Goal: Task Accomplishment & Management: Manage account settings

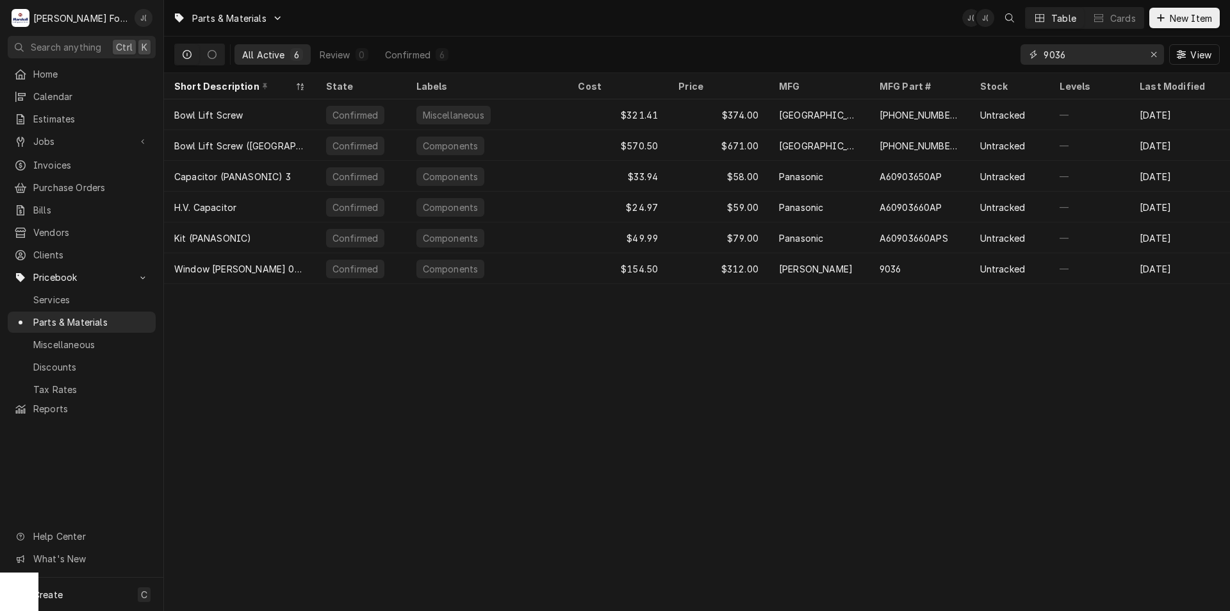
drag, startPoint x: 1085, startPoint y: 54, endPoint x: 903, endPoint y: 53, distance: 182.0
click at [873, 54] on div "All Active 6 Review 0 Confirmed 6 9036 View" at bounding box center [697, 55] width 1046 height 36
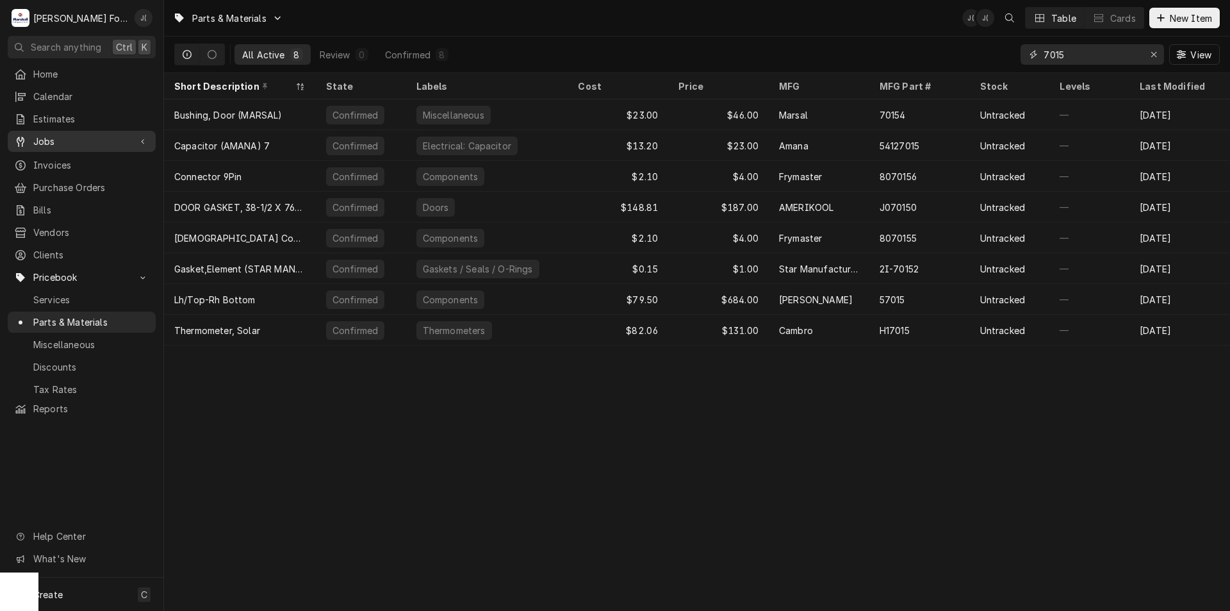
type input "7015"
click at [63, 136] on span "Jobs" at bounding box center [81, 141] width 97 height 13
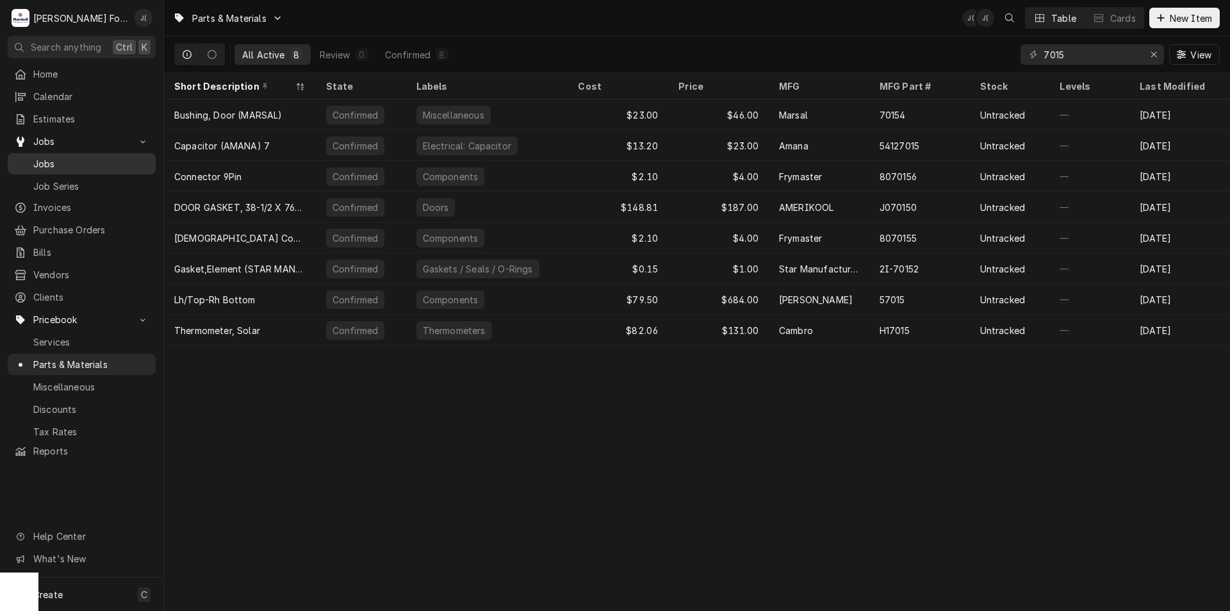
click at [126, 167] on link "Jobs" at bounding box center [82, 163] width 148 height 21
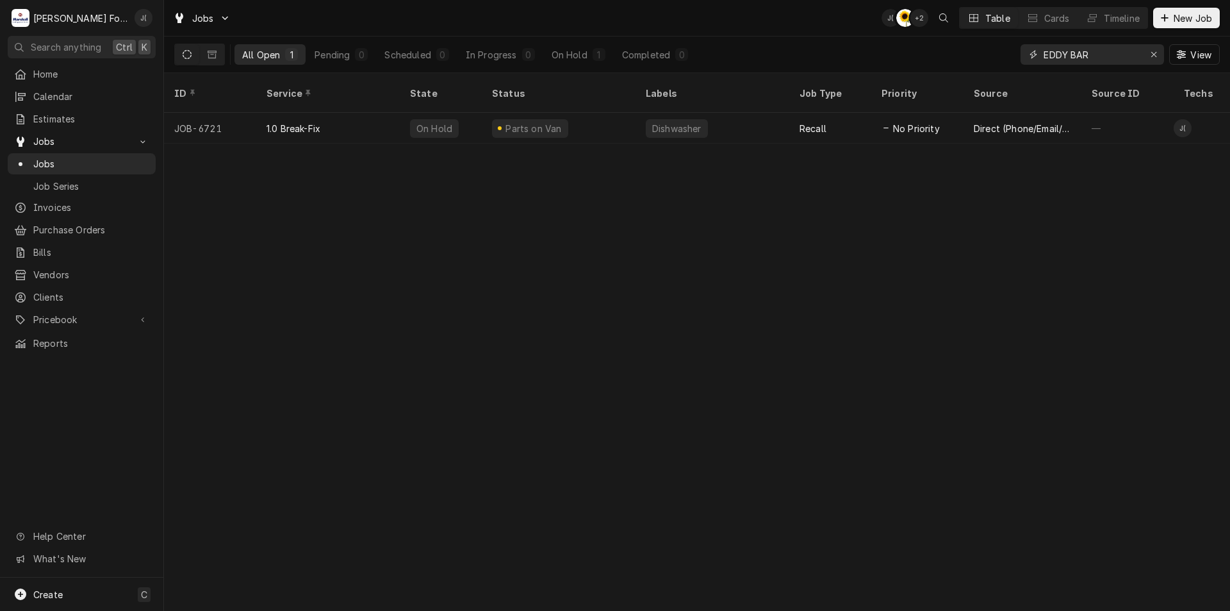
drag, startPoint x: 1101, startPoint y: 53, endPoint x: 1017, endPoint y: 65, distance: 84.7
click at [1017, 65] on div "All Open 1 Pending 0 Scheduled 0 In Progress 0 On Hold 1 Completed 0 EDDY BAR V…" at bounding box center [697, 55] width 1046 height 36
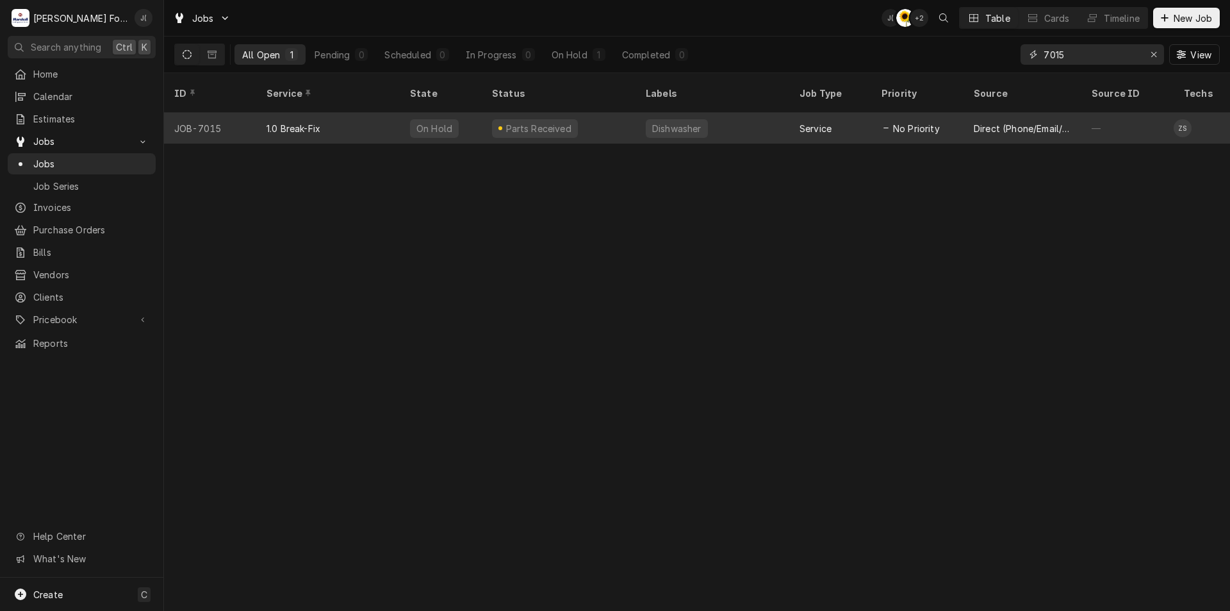
type input "7015"
click at [613, 117] on div "Parts Received" at bounding box center [559, 128] width 154 height 31
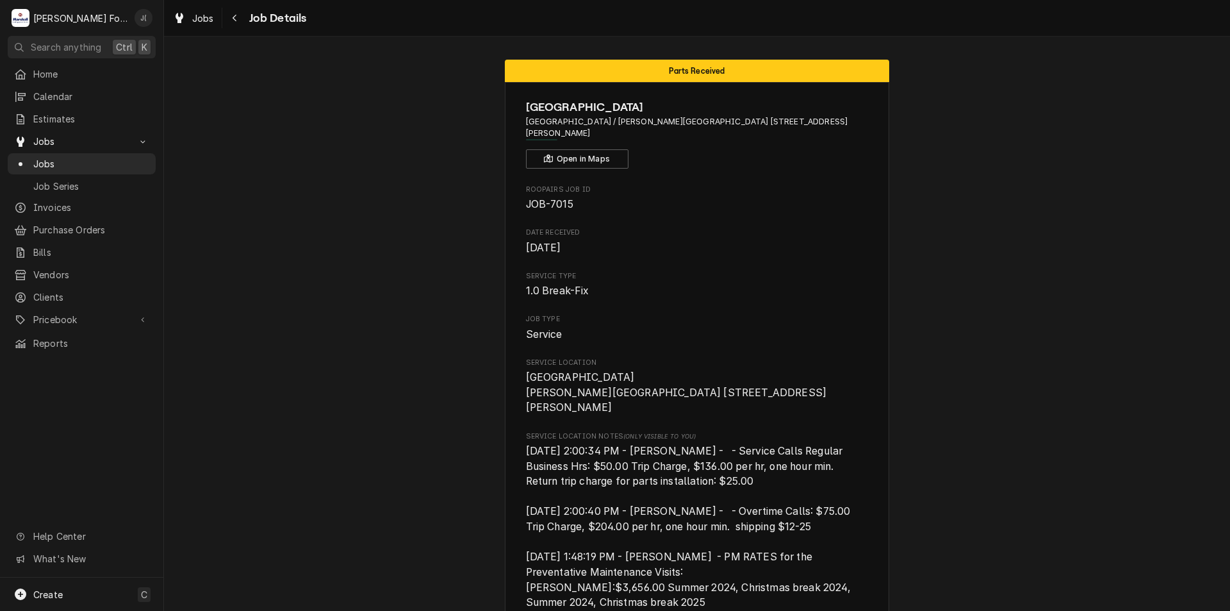
scroll to position [1577, 0]
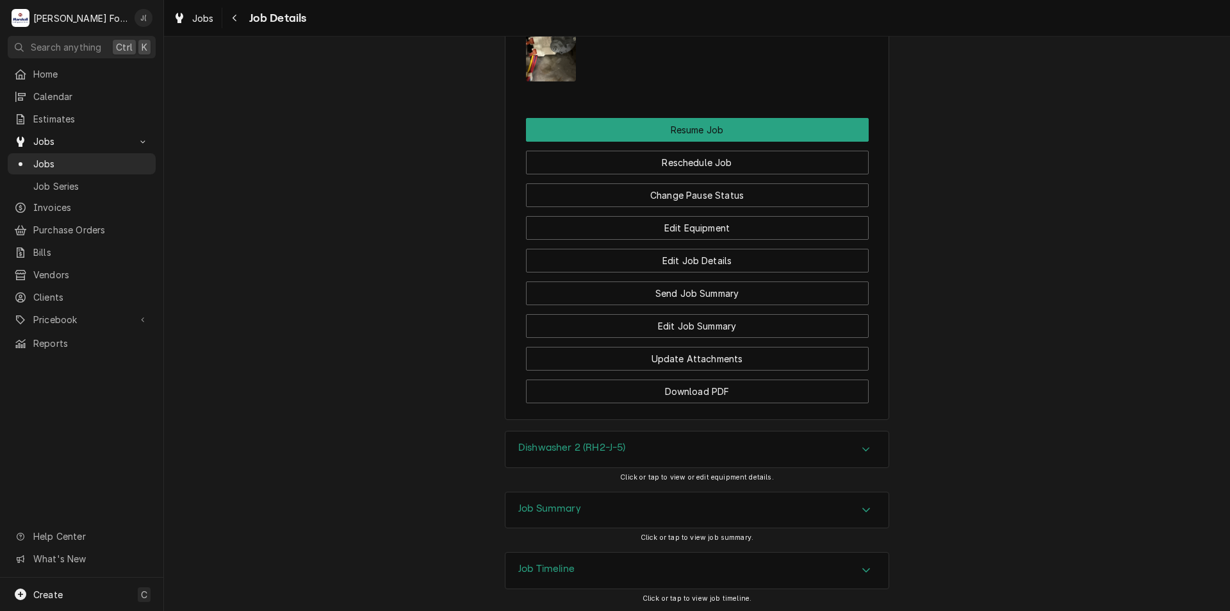
drag, startPoint x: 576, startPoint y: 328, endPoint x: 574, endPoint y: 445, distance: 117.3
click at [580, 492] on div "Job Summary" at bounding box center [697, 510] width 383 height 36
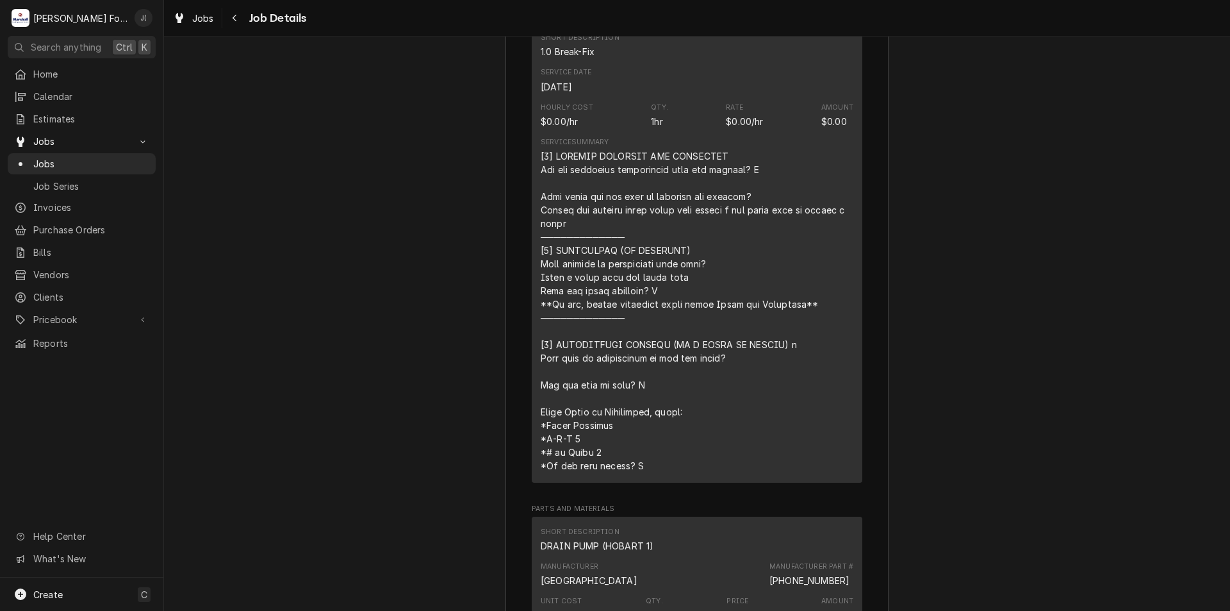
scroll to position [2252, 0]
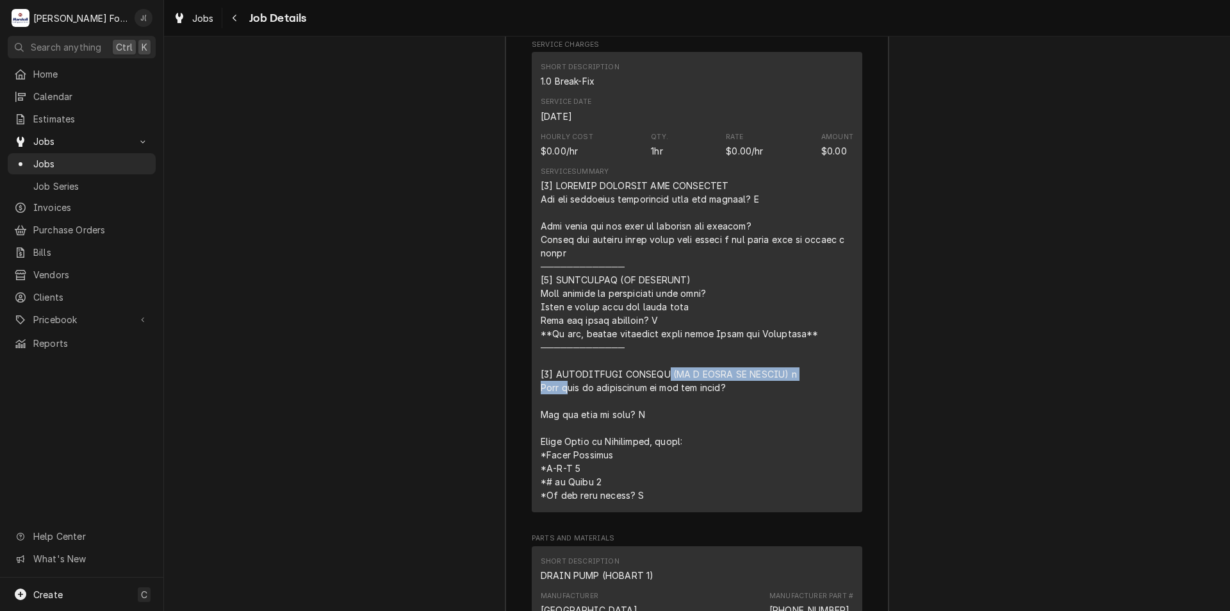
drag, startPoint x: 532, startPoint y: 245, endPoint x: 689, endPoint y: 249, distance: 156.4
click at [689, 249] on div "Short Description 1.0 Break-Fix Service Date [DATE] Hourly Cost $0.00/hr Qty. 1…" at bounding box center [697, 282] width 331 height 460
click at [655, 279] on div "Line Item" at bounding box center [697, 340] width 313 height 323
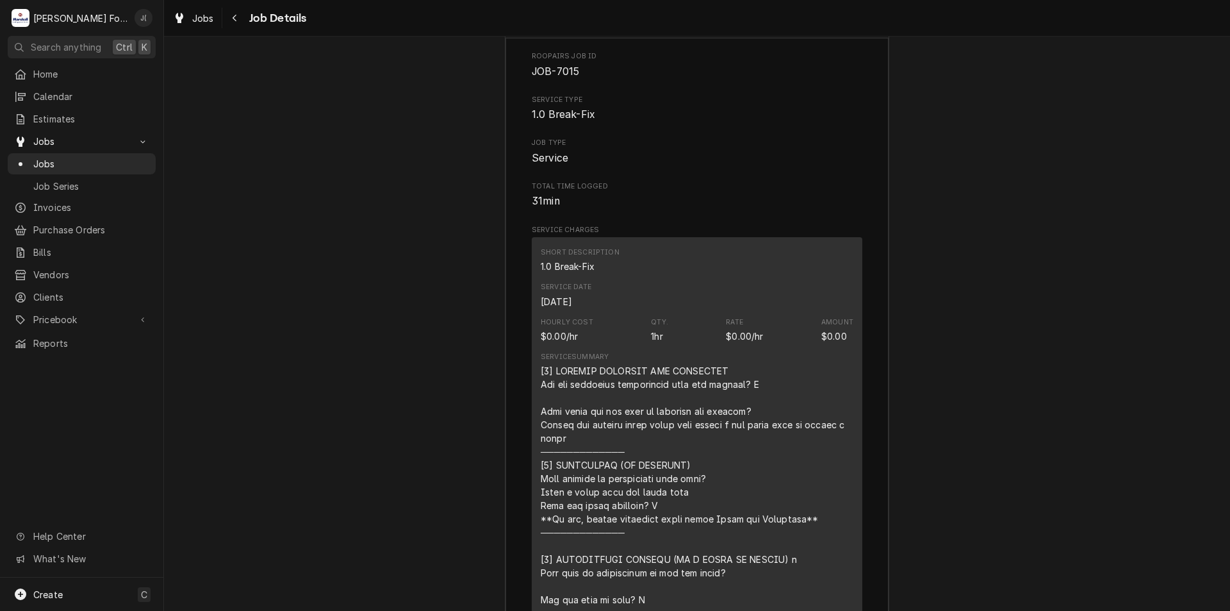
drag, startPoint x: 650, startPoint y: 266, endPoint x: 640, endPoint y: 176, distance: 90.9
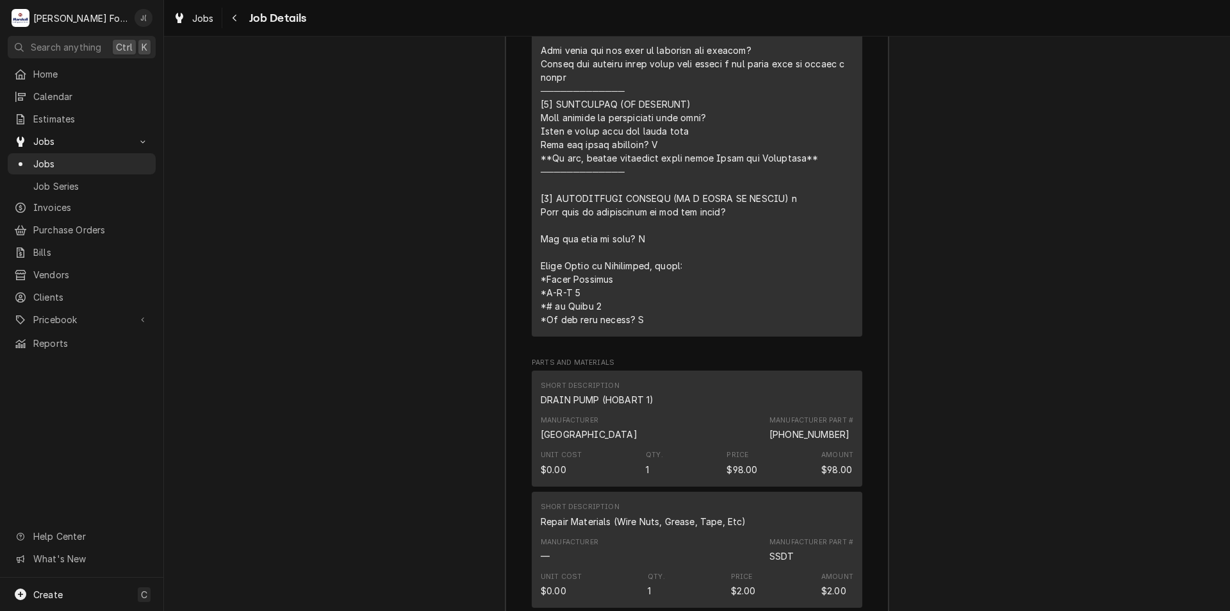
scroll to position [2488, 0]
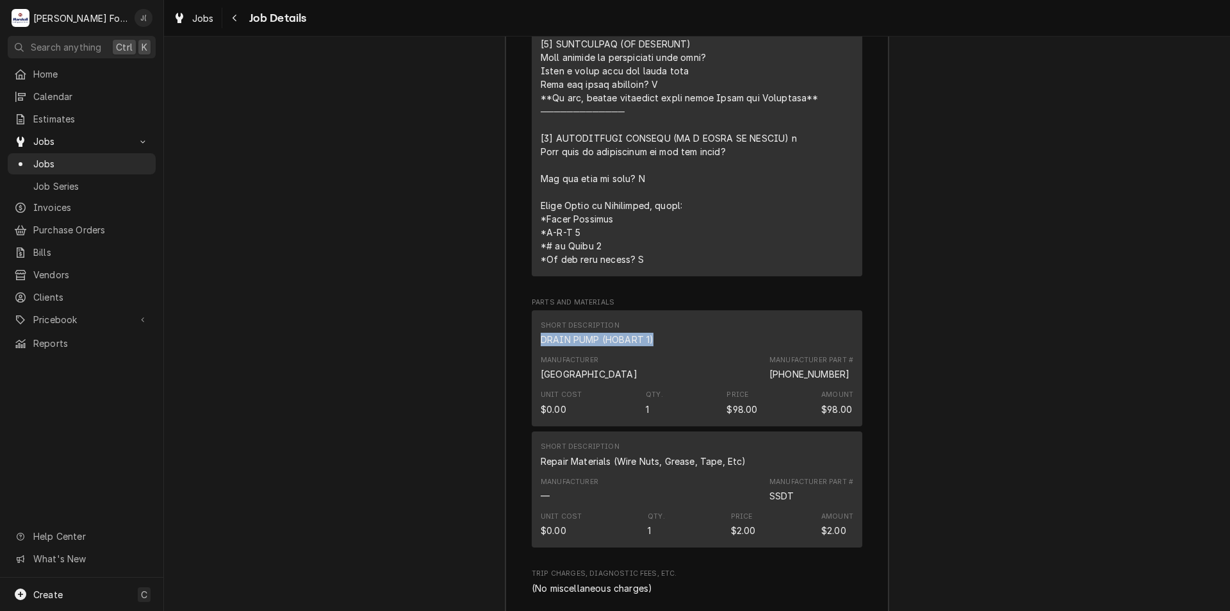
drag, startPoint x: 537, startPoint y: 279, endPoint x: 648, endPoint y: 278, distance: 111.5
click at [648, 316] on div "Short Description DRAIN PUMP (HOBART 1)" at bounding box center [697, 333] width 313 height 35
click at [628, 333] on div "DRAIN PUMP (HOBART 1)" at bounding box center [597, 339] width 113 height 13
click at [573, 333] on div "DRAIN PUMP (HOBART 1)" at bounding box center [597, 339] width 113 height 13
drag, startPoint x: 537, startPoint y: 275, endPoint x: 650, endPoint y: 276, distance: 113.4
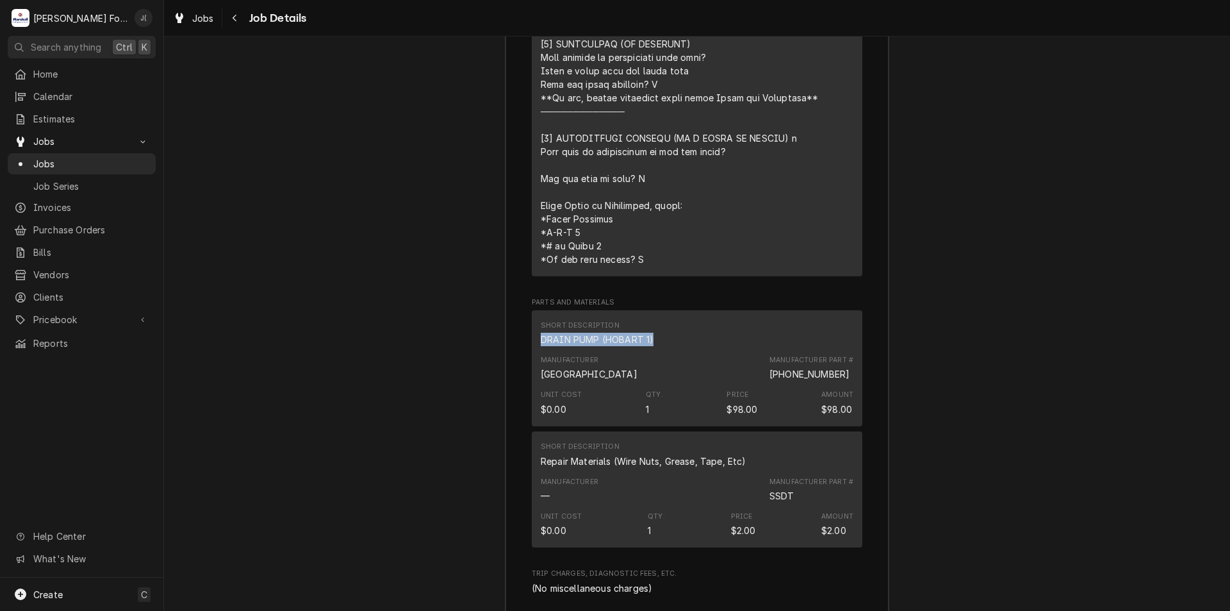
click at [650, 316] on div "Short Description DRAIN PUMP (HOBART 1)" at bounding box center [697, 333] width 313 height 35
click at [611, 333] on div "DRAIN PUMP (HOBART 1)" at bounding box center [597, 339] width 113 height 13
click at [609, 333] on div "DRAIN PUMP (HOBART 1)" at bounding box center [597, 339] width 113 height 13
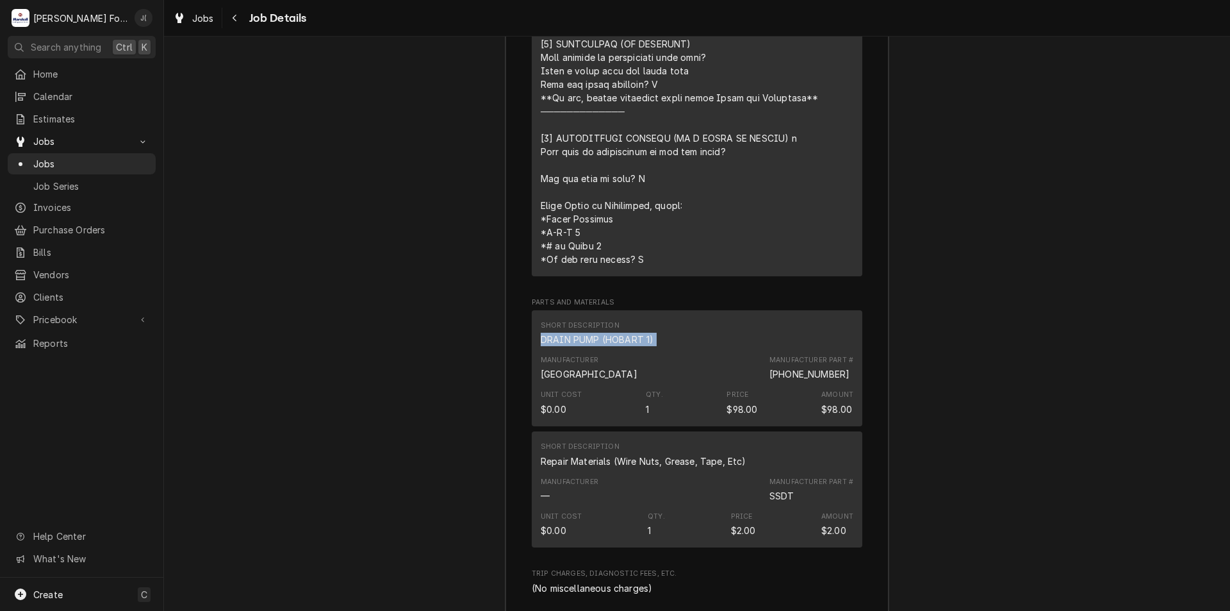
click at [610, 333] on div "DRAIN PUMP (HOBART 1)" at bounding box center [597, 339] width 113 height 13
click at [615, 333] on div "DRAIN PUMP (HOBART 1)" at bounding box center [597, 339] width 113 height 13
click at [618, 333] on div "DRAIN PUMP (HOBART 1)" at bounding box center [597, 339] width 113 height 13
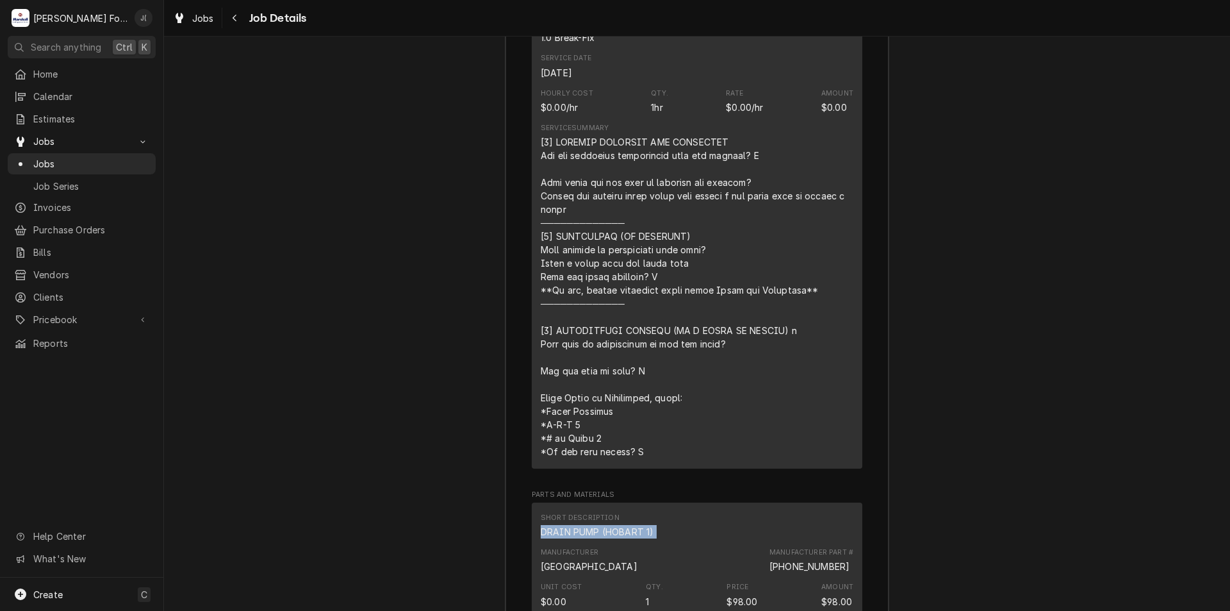
scroll to position [2360, 0]
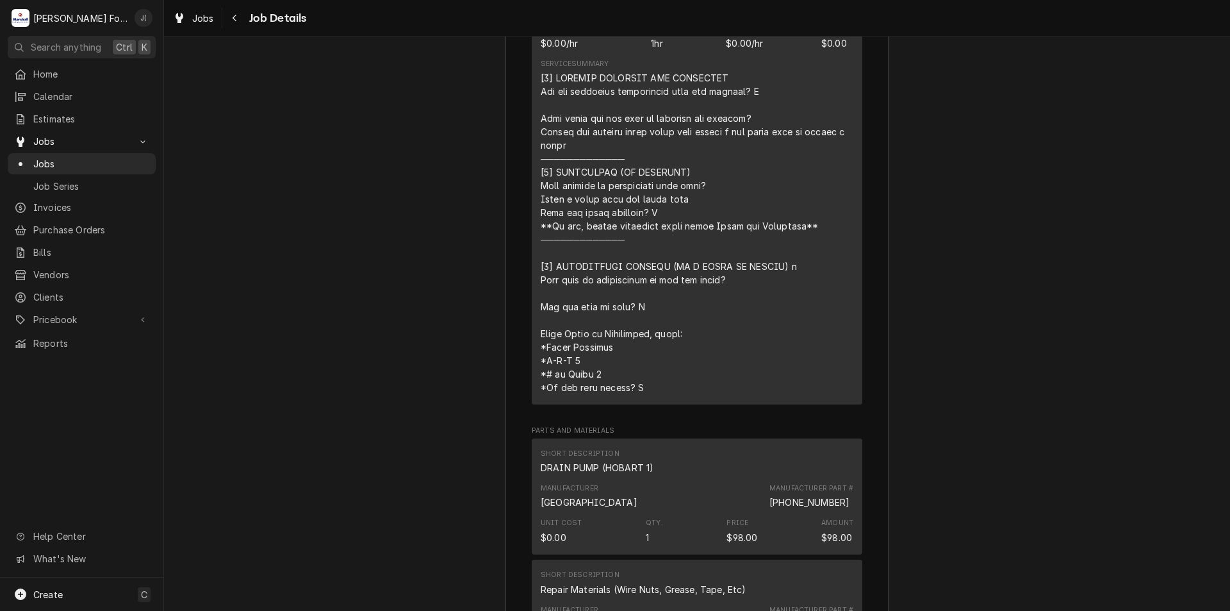
click at [639, 276] on div "Line Item" at bounding box center [697, 232] width 313 height 323
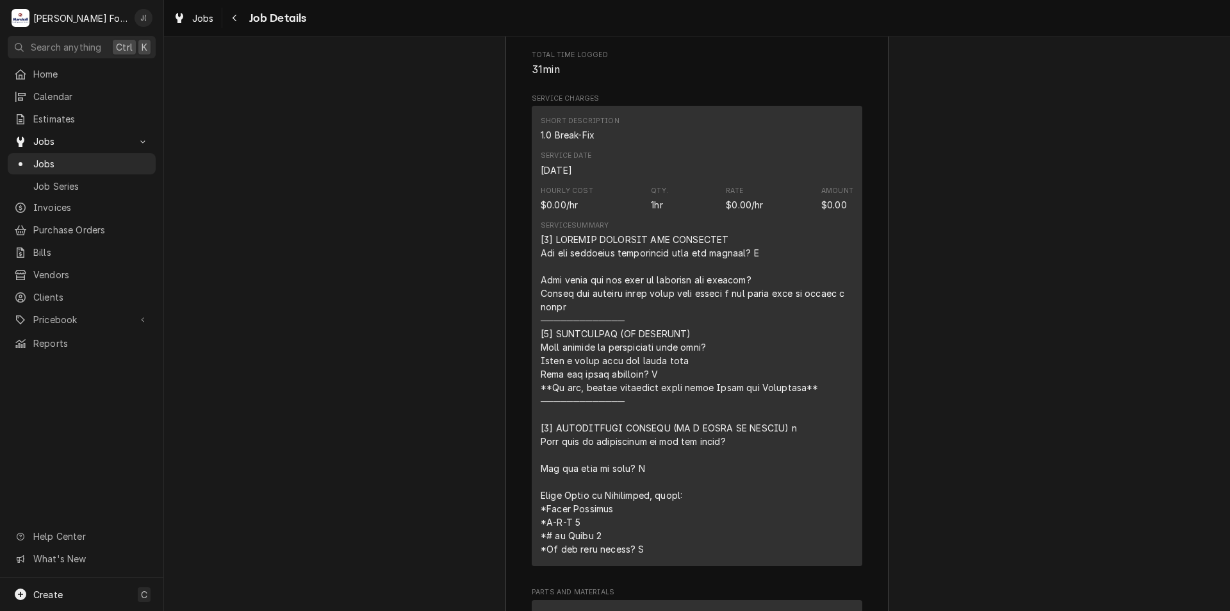
scroll to position [2060, 0]
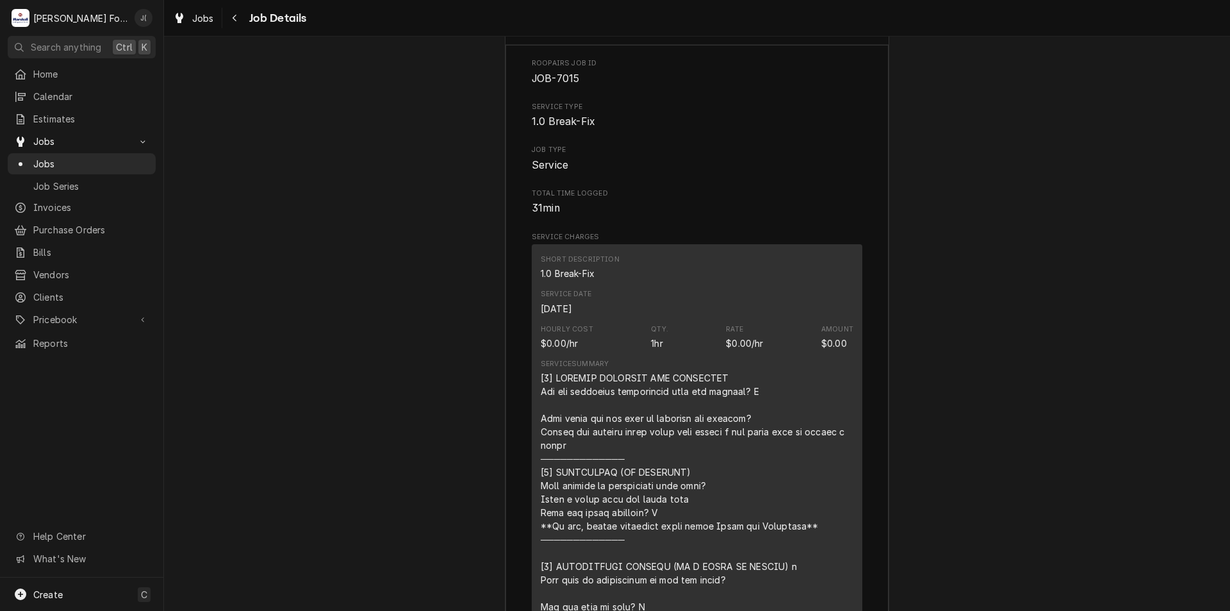
drag, startPoint x: 533, startPoint y: 342, endPoint x: 523, endPoint y: 406, distance: 64.8
